Goal: Information Seeking & Learning: Learn about a topic

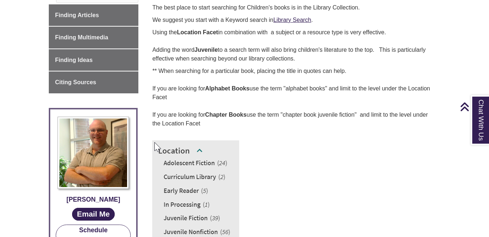
scroll to position [279, 0]
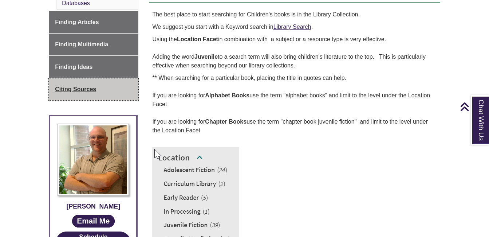
click at [86, 94] on link "Citing Sources" at bounding box center [94, 89] width 90 height 22
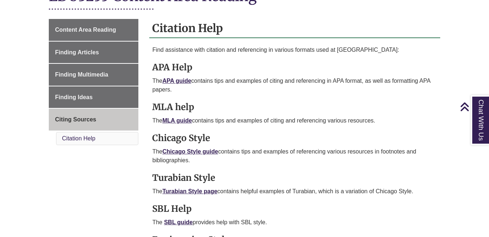
scroll to position [186, 0]
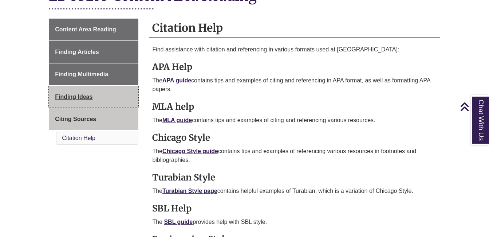
click at [84, 96] on span "Finding Ideas" at bounding box center [74, 97] width 38 height 6
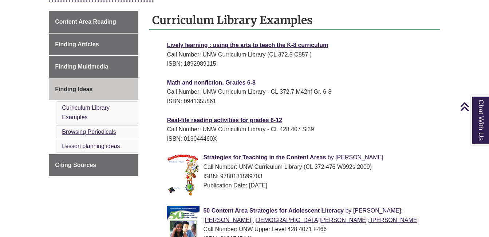
scroll to position [192, 0]
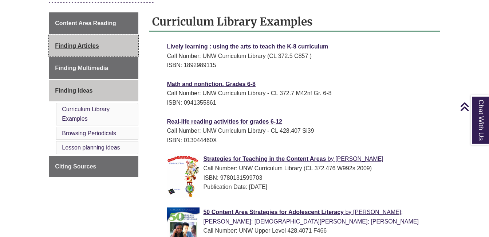
click at [95, 45] on span "Finding Articles" at bounding box center [77, 46] width 44 height 6
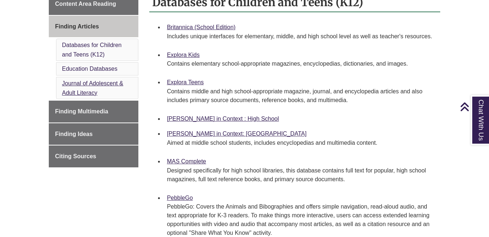
scroll to position [212, 0]
click at [97, 87] on li "Journal of Adolescent & Adult Literacy" at bounding box center [97, 87] width 82 height 22
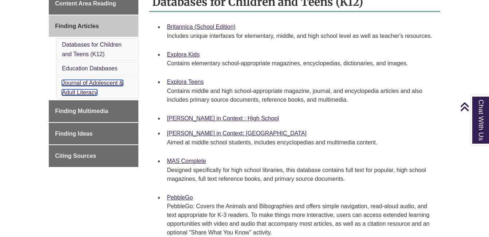
click at [96, 91] on link "Journal of Adolescent & Adult Literacy" at bounding box center [92, 88] width 61 height 16
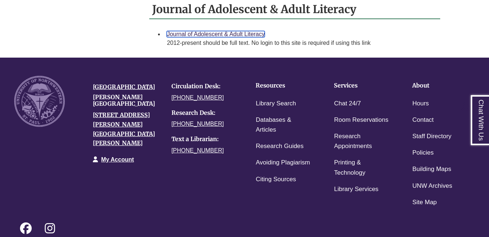
click at [217, 37] on link "Journal of Adolescent & Adult Literacy" at bounding box center [216, 34] width 98 height 6
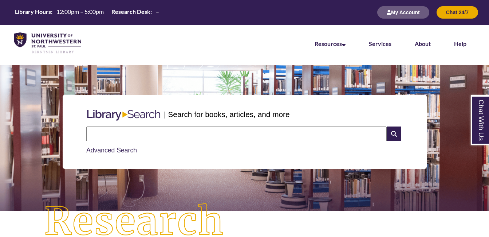
click at [232, 133] on input "text" at bounding box center [236, 133] width 301 height 15
paste input "**********"
type input "**********"
click at [240, 129] on input "**********" at bounding box center [236, 133] width 301 height 15
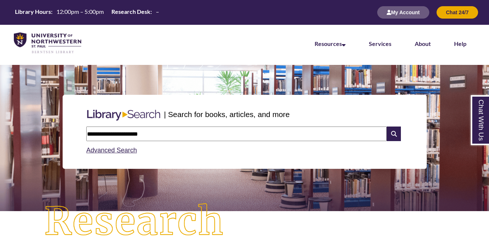
click at [240, 129] on input "**********" at bounding box center [236, 133] width 301 height 15
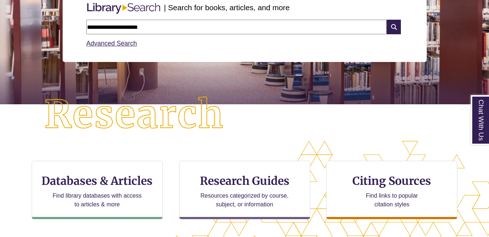
scroll to position [96, 0]
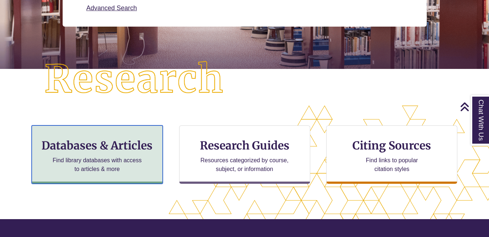
click at [152, 144] on h3 "Databases & Articles" at bounding box center [97, 145] width 119 height 14
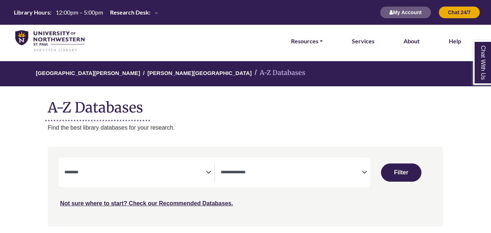
select select "Database Subject Filter"
select select "Database Types Filter"
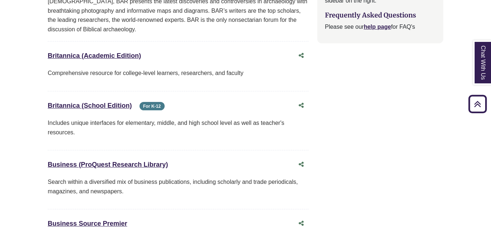
scroll to position [944, 0]
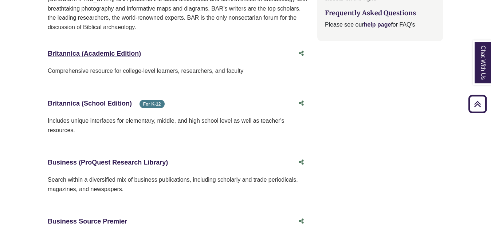
click at [118, 100] on link "Britannica (School Edition) This link opens in a new window" at bounding box center [90, 103] width 84 height 7
